Goal: Task Accomplishment & Management: Manage account settings

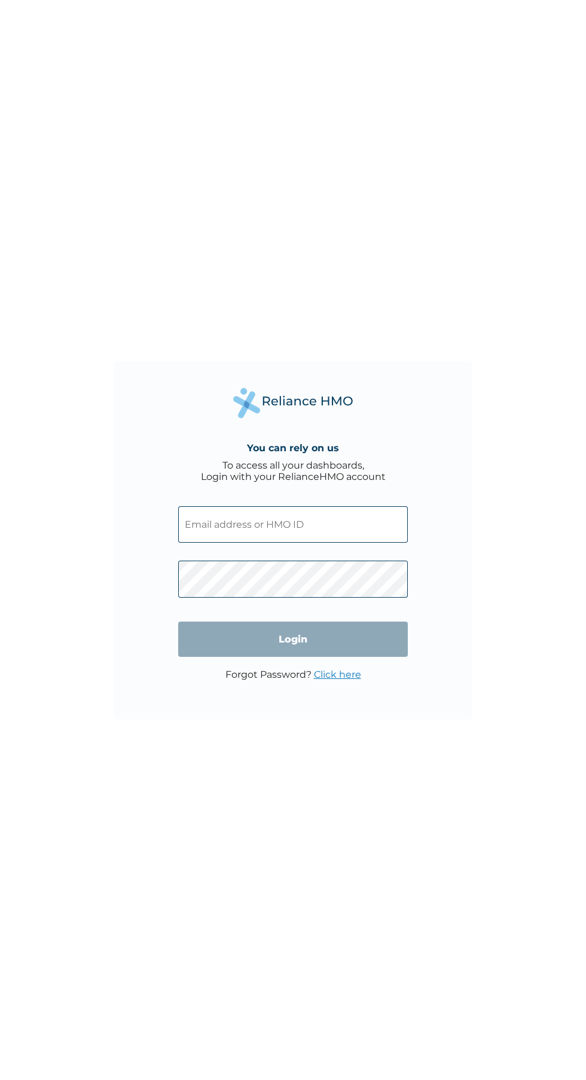
click at [316, 530] on input "text" at bounding box center [292, 524] width 229 height 36
click input "Login" at bounding box center [292, 638] width 229 height 35
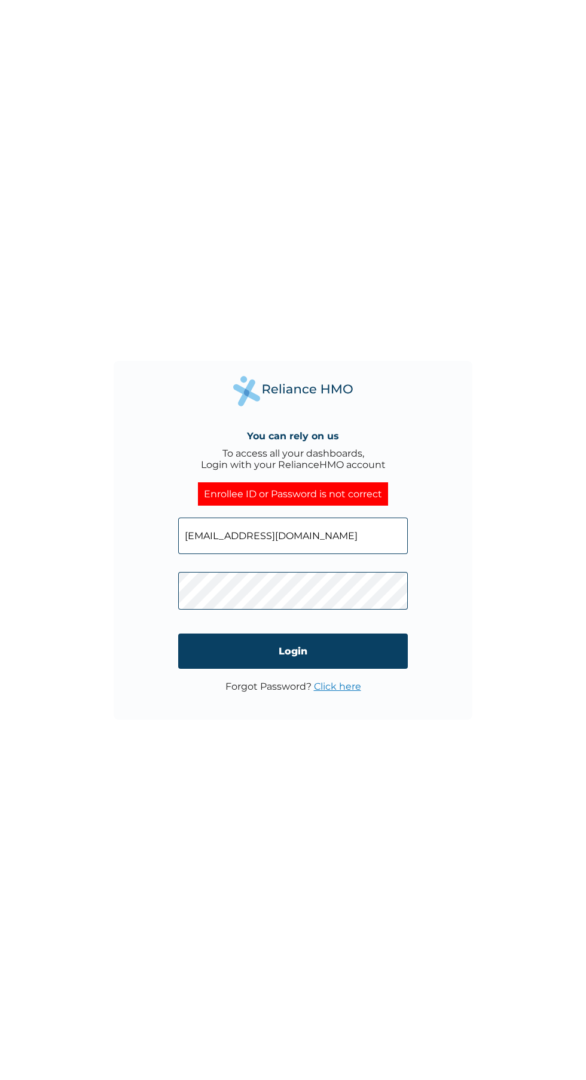
click at [347, 645] on input "Login" at bounding box center [292, 650] width 229 height 35
